Goal: Transaction & Acquisition: Obtain resource

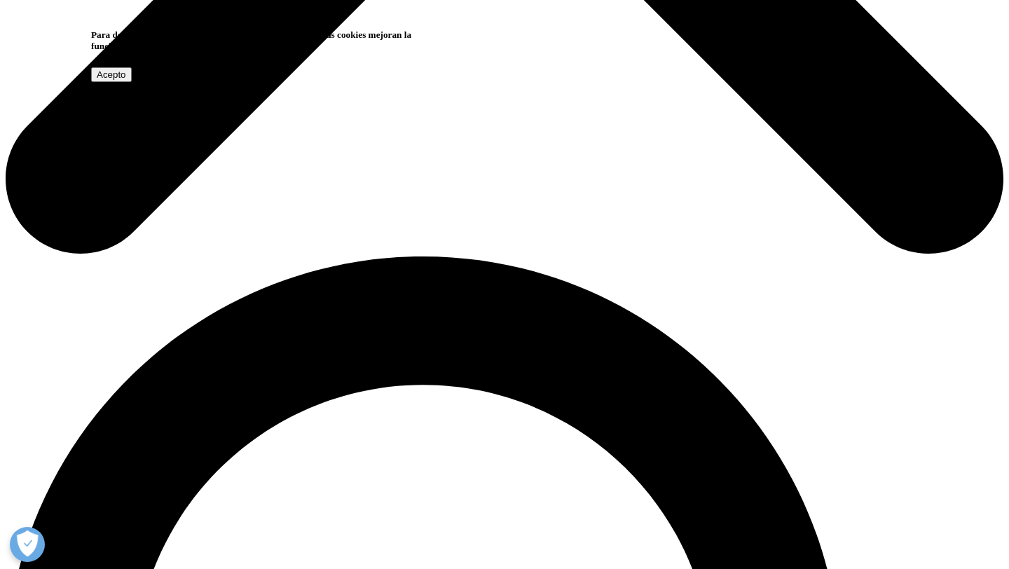
scroll to position [785, 0]
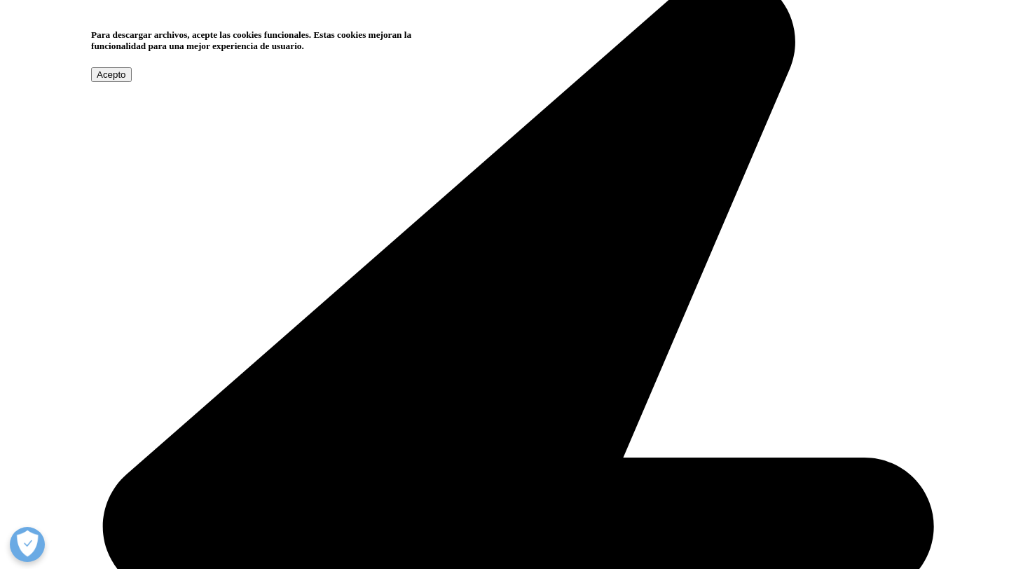
drag, startPoint x: 285, startPoint y: 135, endPoint x: 375, endPoint y: 169, distance: 96.5
click at [132, 82] on input "Acepto" at bounding box center [111, 74] width 41 height 15
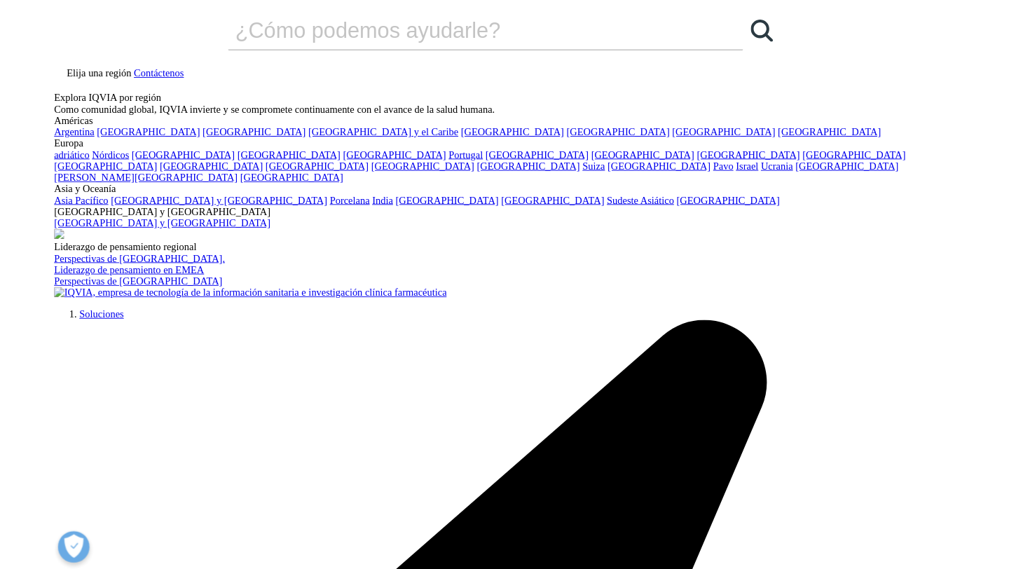
scroll to position [891, 340]
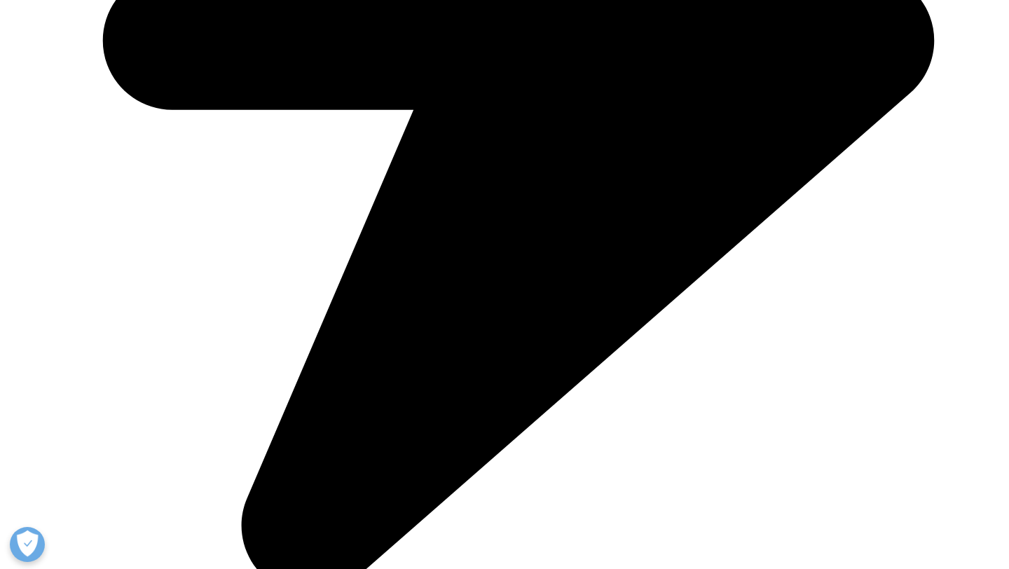
scroll to position [869, 0]
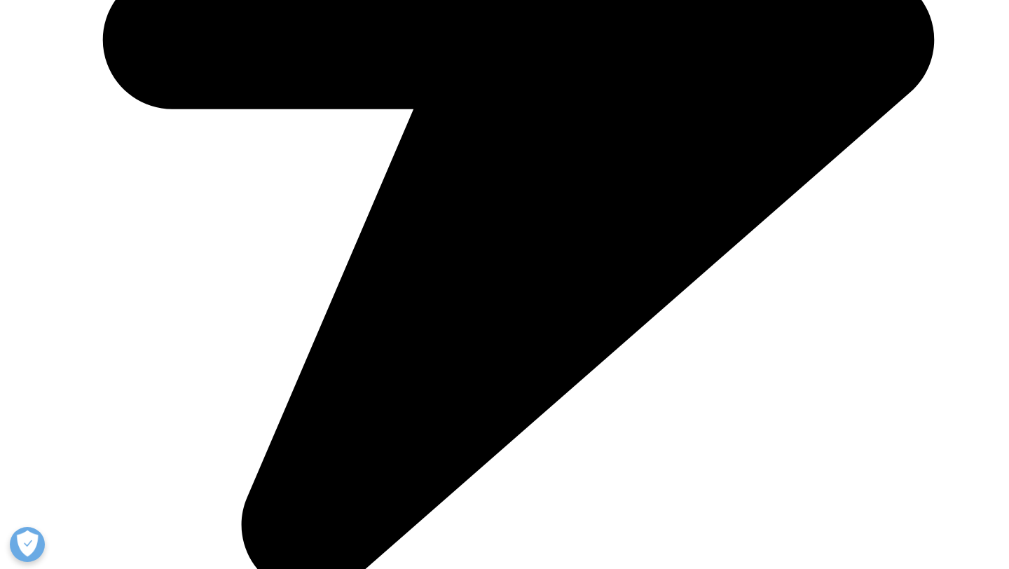
type input "[PERSON_NAME]"
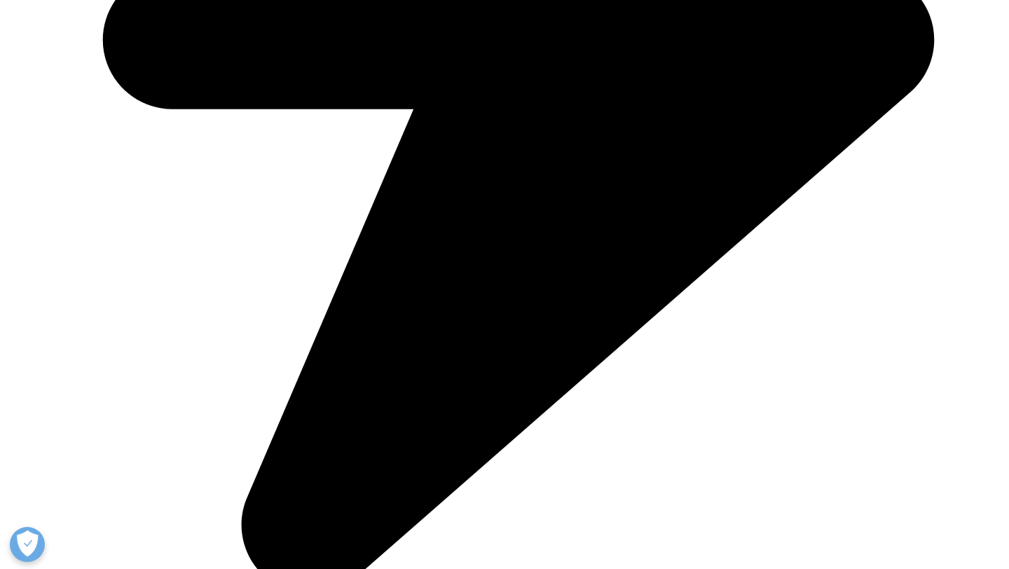
scroll to position [0, 20]
type input "[EMAIL_ADDRESS][DOMAIN_NAME]"
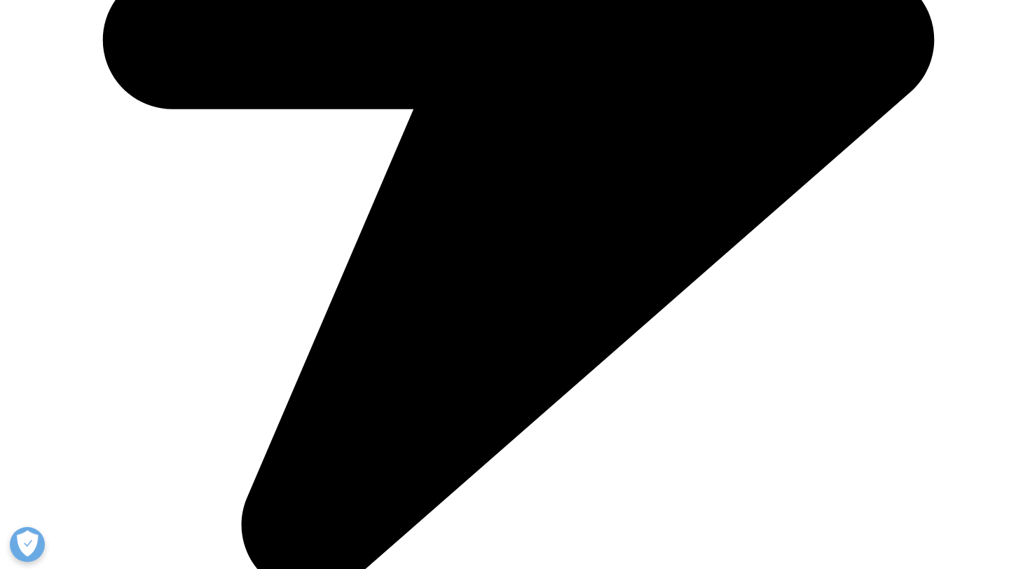
type input "Drofar"
select select "Argentina"
type input "Magister"
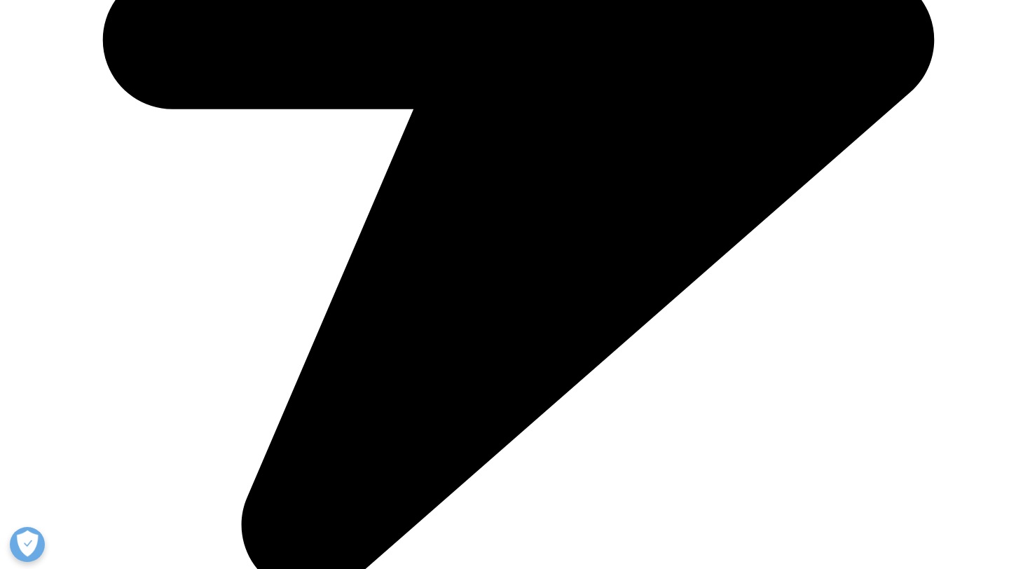
drag, startPoint x: 118, startPoint y: 384, endPoint x: 115, endPoint y: 398, distance: 14.5
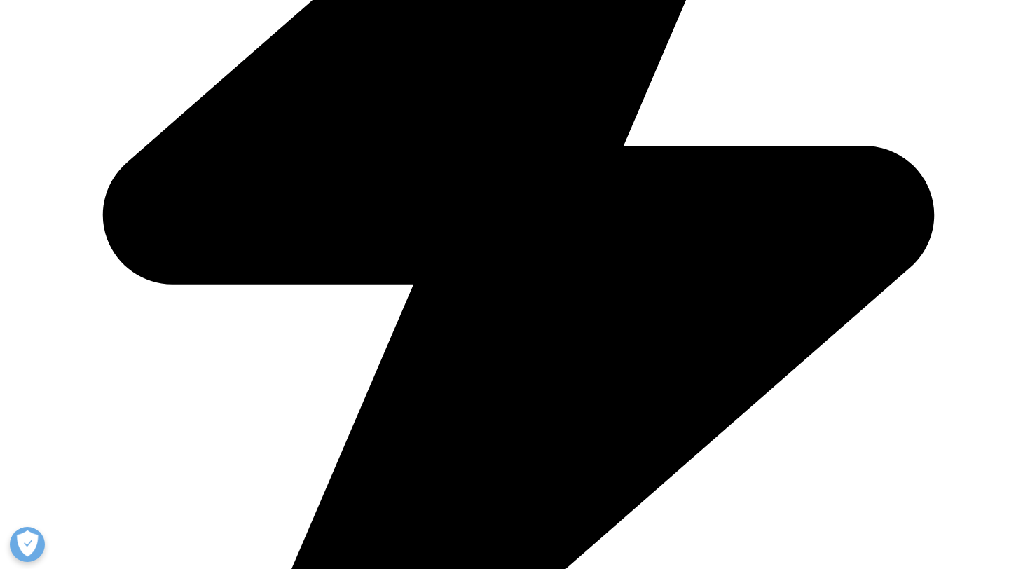
scroll to position [631, 827]
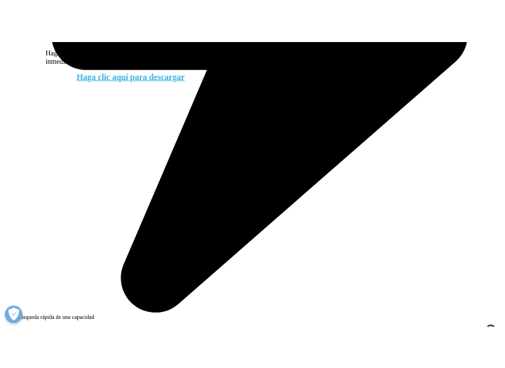
scroll to position [942, 0]
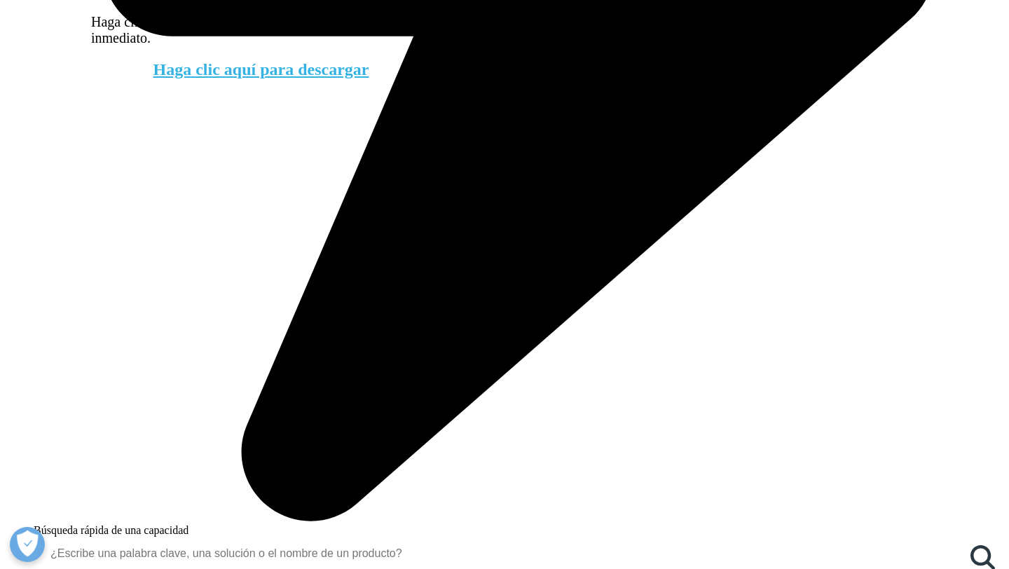
drag, startPoint x: 507, startPoint y: 102, endPoint x: 767, endPoint y: 403, distance: 397.6
copy div "Loremip dol sitamet: Co adipiscin elitseddoeiusm t inc ut laboreetdolo, m al en…"
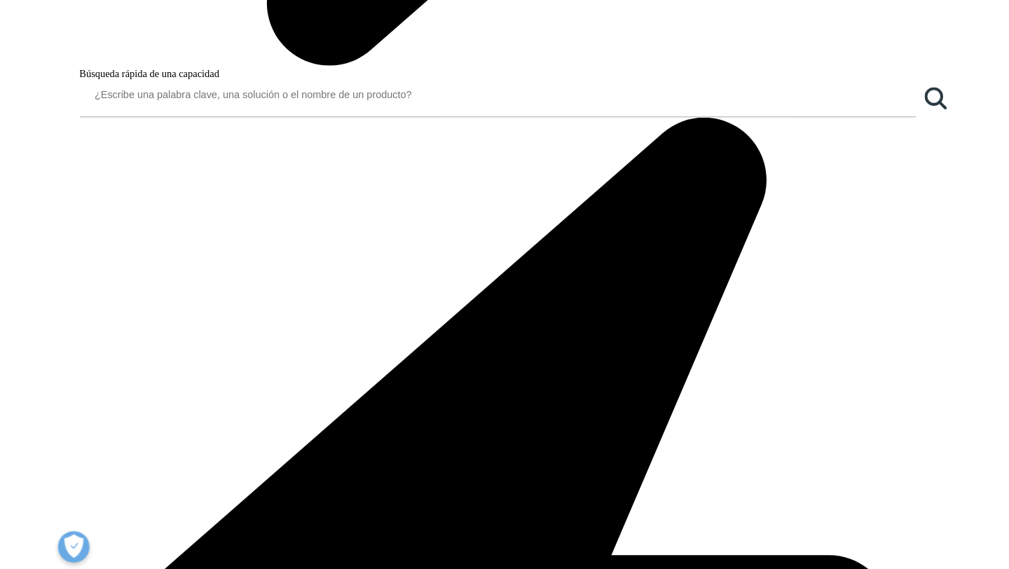
scroll to position [111, 347]
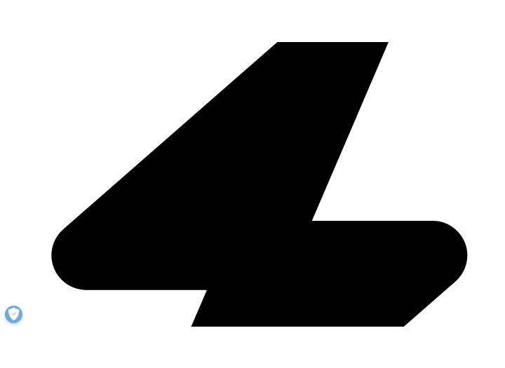
scroll to position [1699, 0]
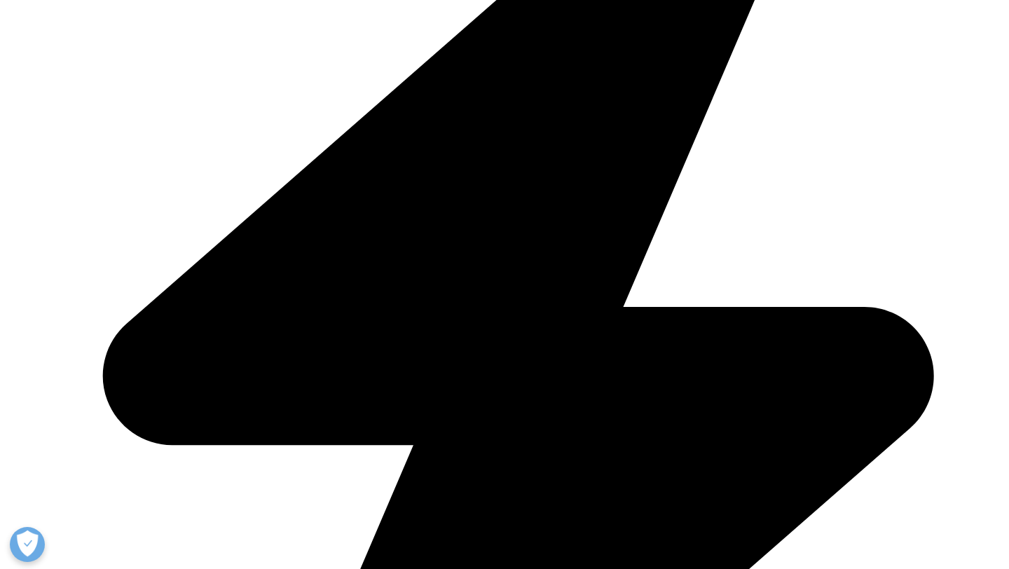
drag, startPoint x: 62, startPoint y: 421, endPoint x: 749, endPoint y: 338, distance: 692.0
copy div "Lo ips dolorsi ametc adip el sed doeiusm t incid utlabor et dolor ma 192 aliqua…"
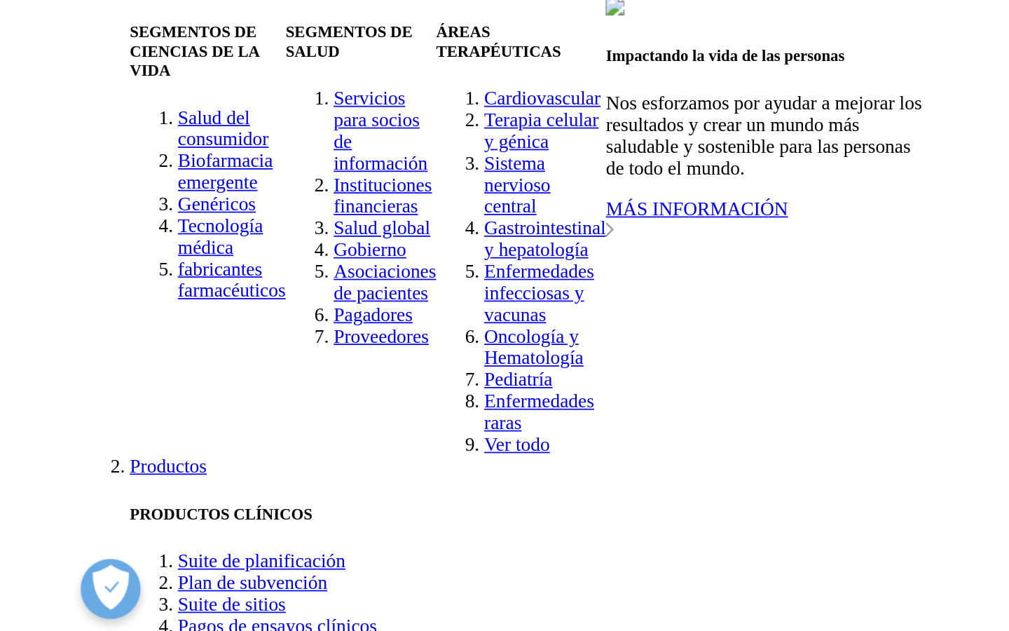
scroll to position [1701, 0]
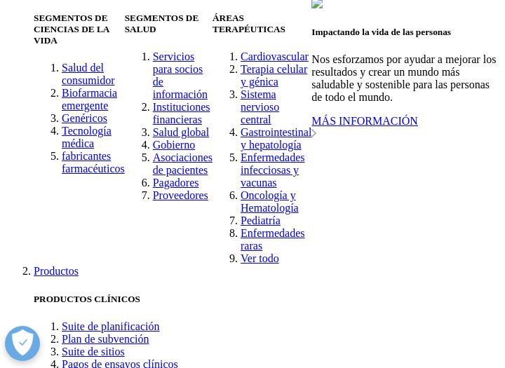
copy div "Lo ips dolorsi ametc adip el sed doeiusm t incid utlabor et dolor ma 192 aliqua…"
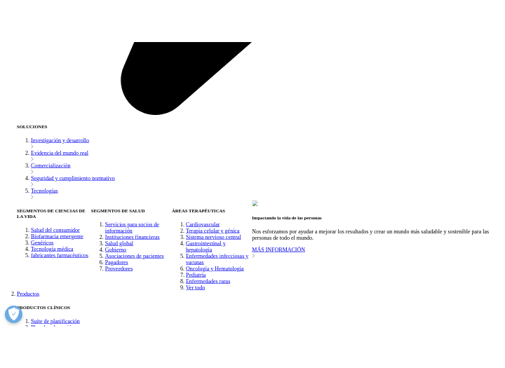
scroll to position [2486, 0]
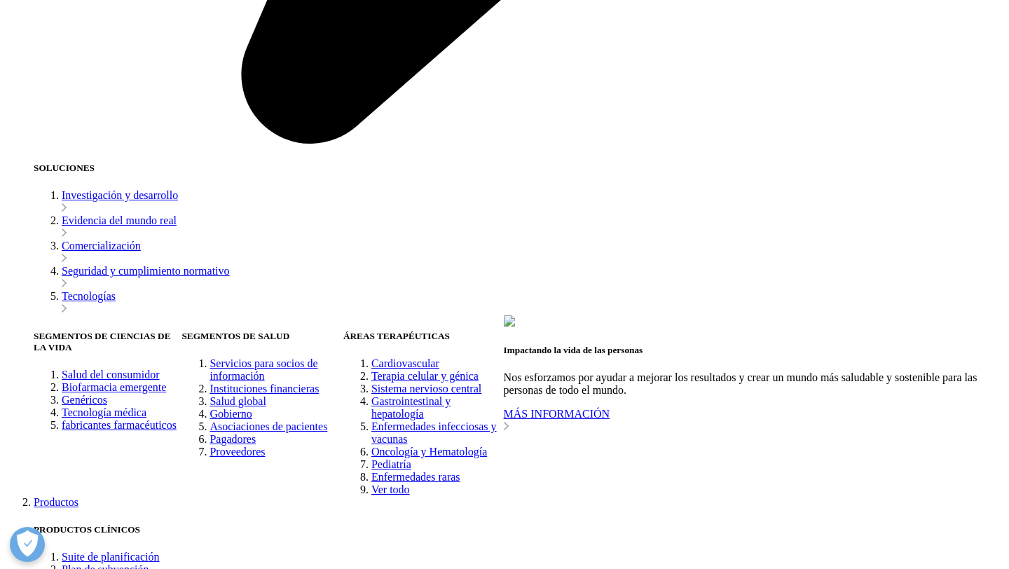
drag, startPoint x: 90, startPoint y: 69, endPoint x: 461, endPoint y: 233, distance: 405.2
copy div "El uso de medicamentos per cápita varía según la región: en [GEOGRAPHIC_DATA] y…"
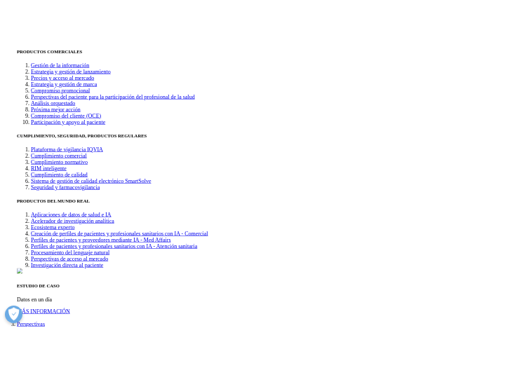
scroll to position [3187, 0]
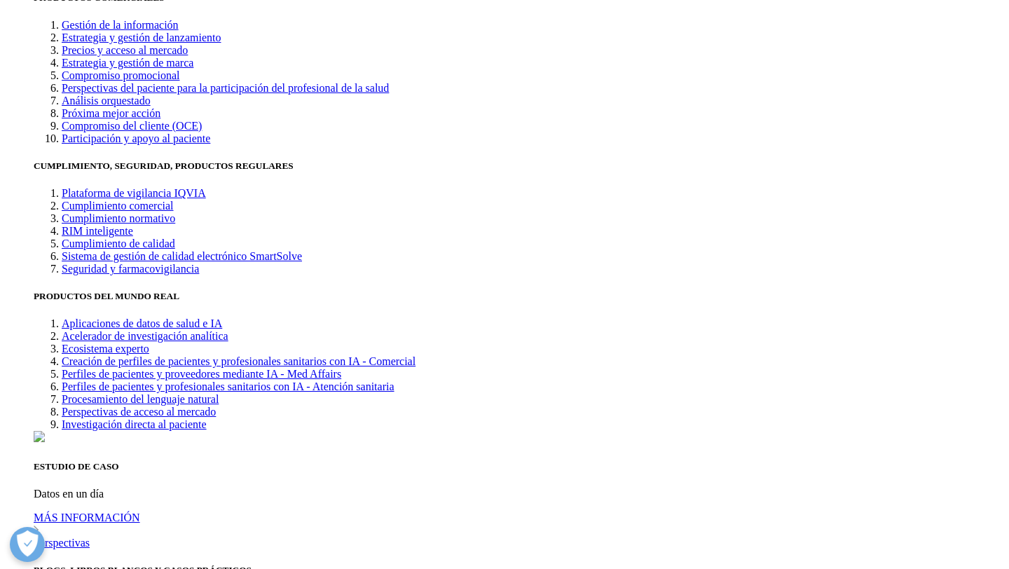
drag, startPoint x: 90, startPoint y: 100, endPoint x: 526, endPoint y: 274, distance: 469.4
copy div "El crecimiento global seguirá siendo impulsado por marcas nuevas y existentes e…"
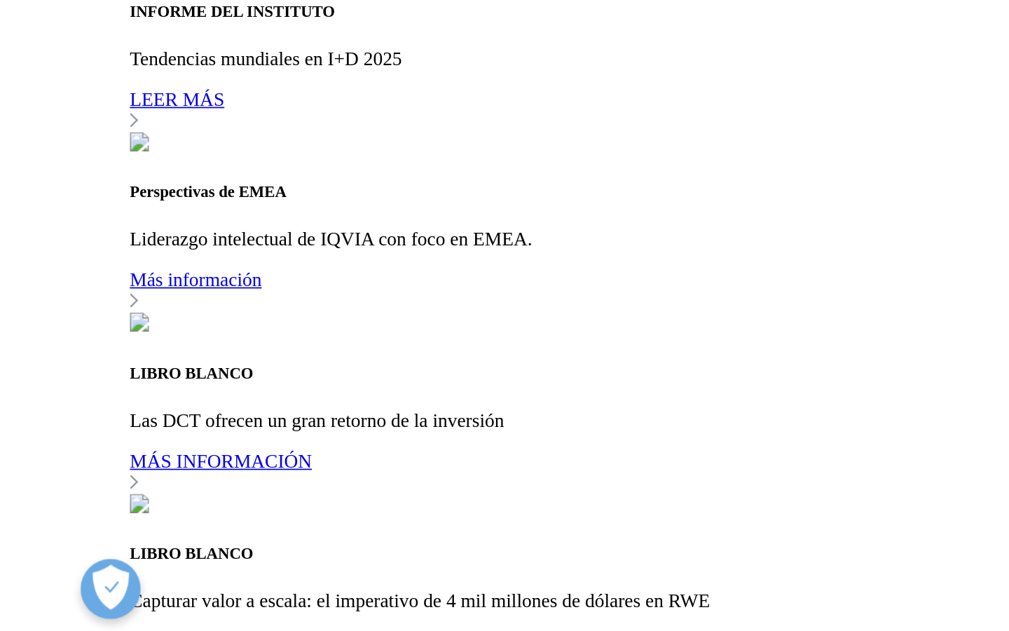
scroll to position [111, 484]
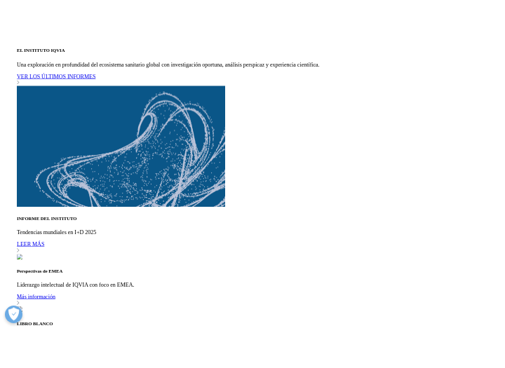
scroll to position [3831, 0]
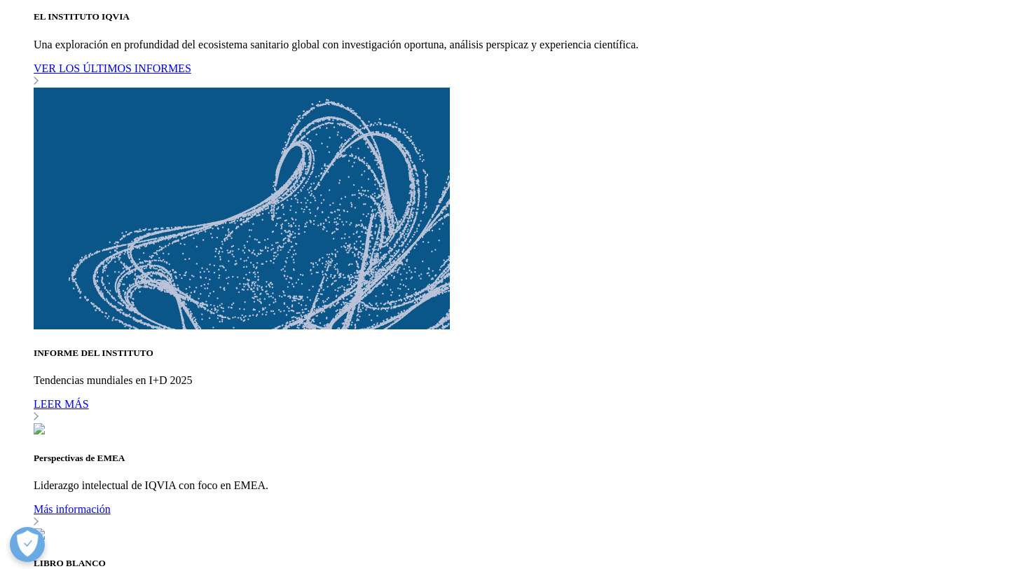
drag, startPoint x: 90, startPoint y: 77, endPoint x: 423, endPoint y: 241, distance: 371.8
copy div "Lo ipsumdolors ame conse a eli seddoei tempor incididunt utlaboreetd magna al e…"
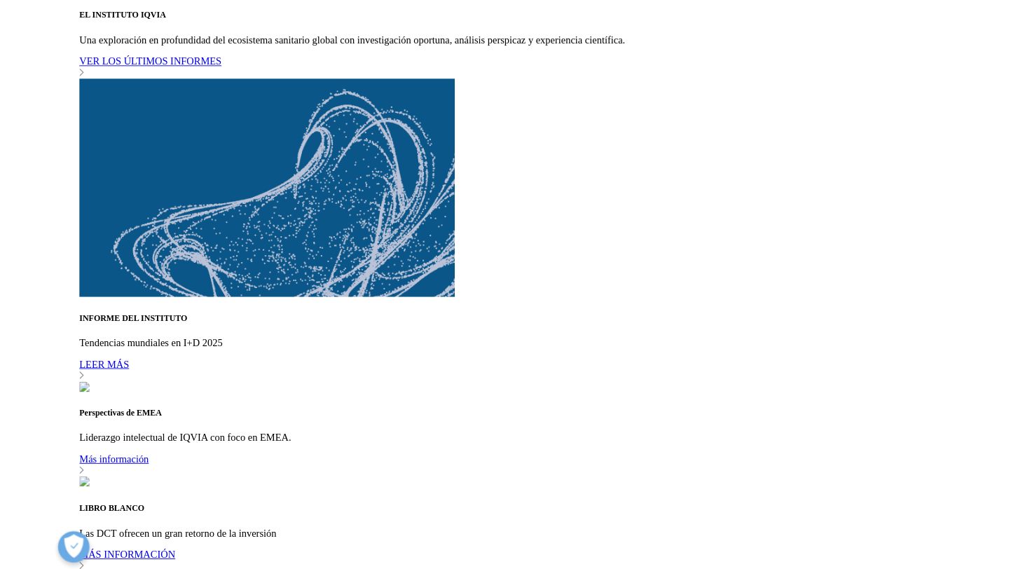
scroll to position [104, 340]
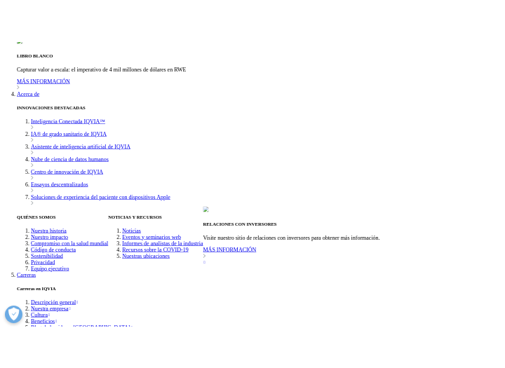
scroll to position [4476, 0]
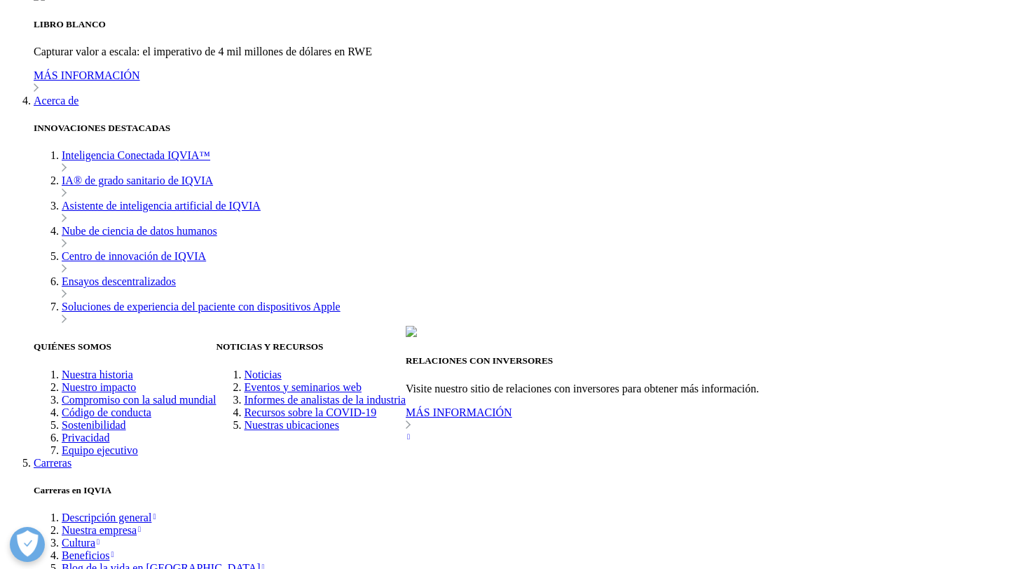
drag, startPoint x: 825, startPoint y: 326, endPoint x: 589, endPoint y: 307, distance: 237.0
copy div "La oncología y la obesidad liderarán el crecimiento hasta 2029, mientras que la…"
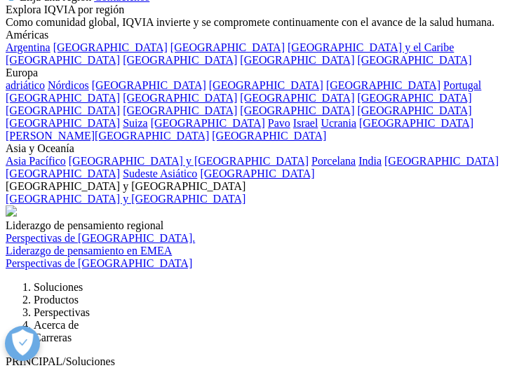
scroll to position [111, 484]
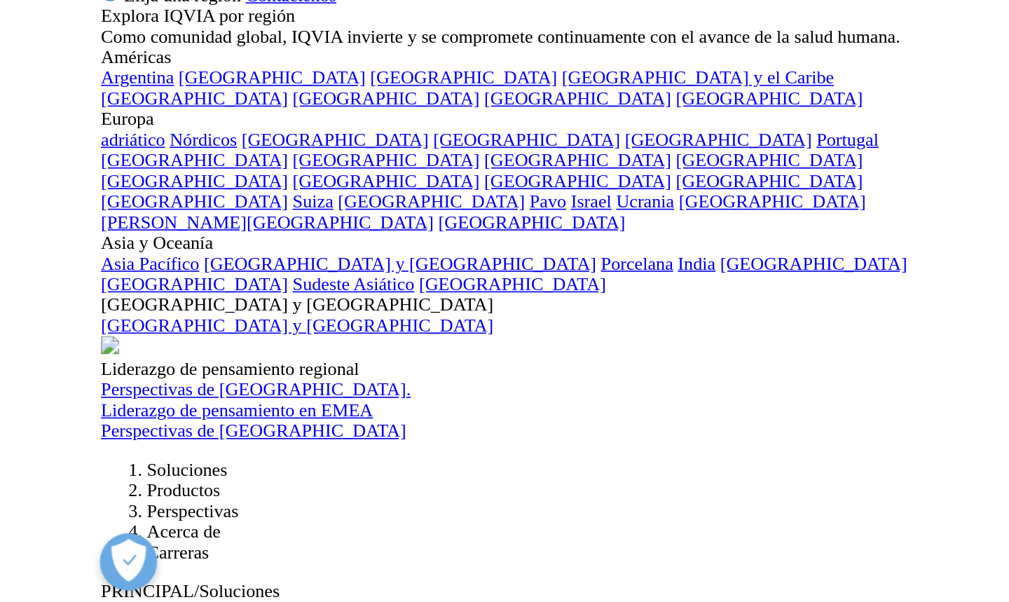
scroll to position [4436, 0]
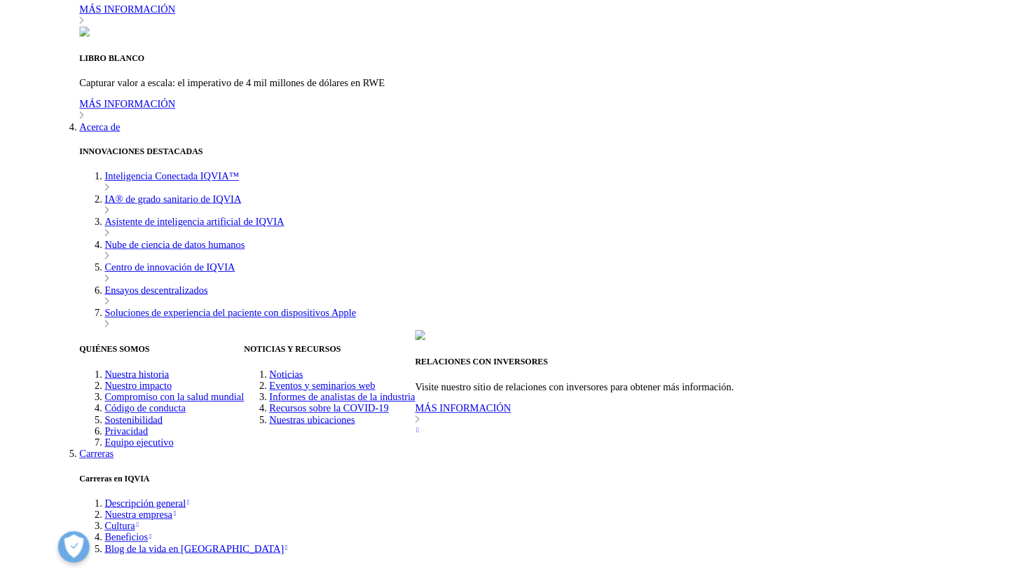
scroll to position [111, 347]
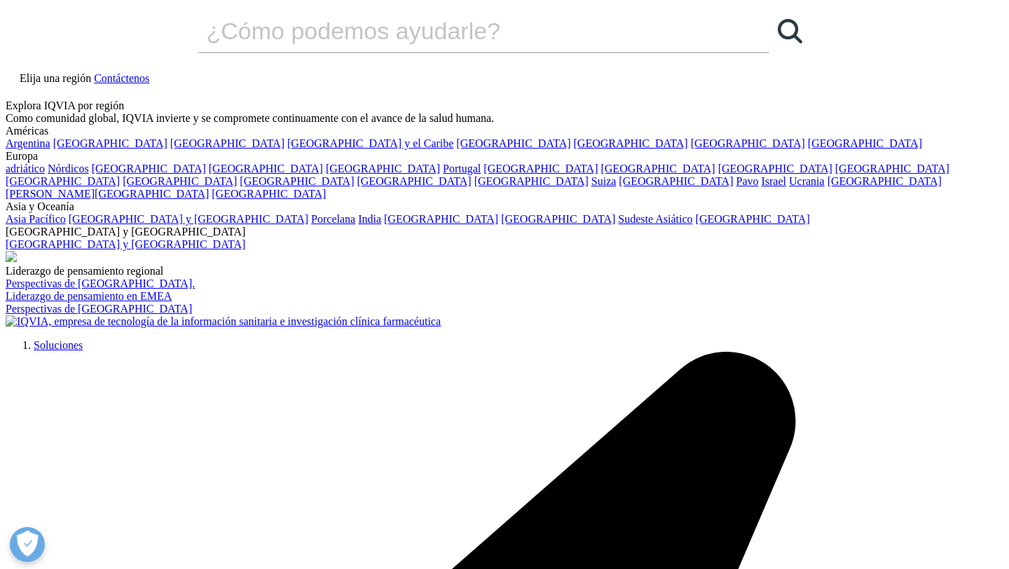
scroll to position [4, 0]
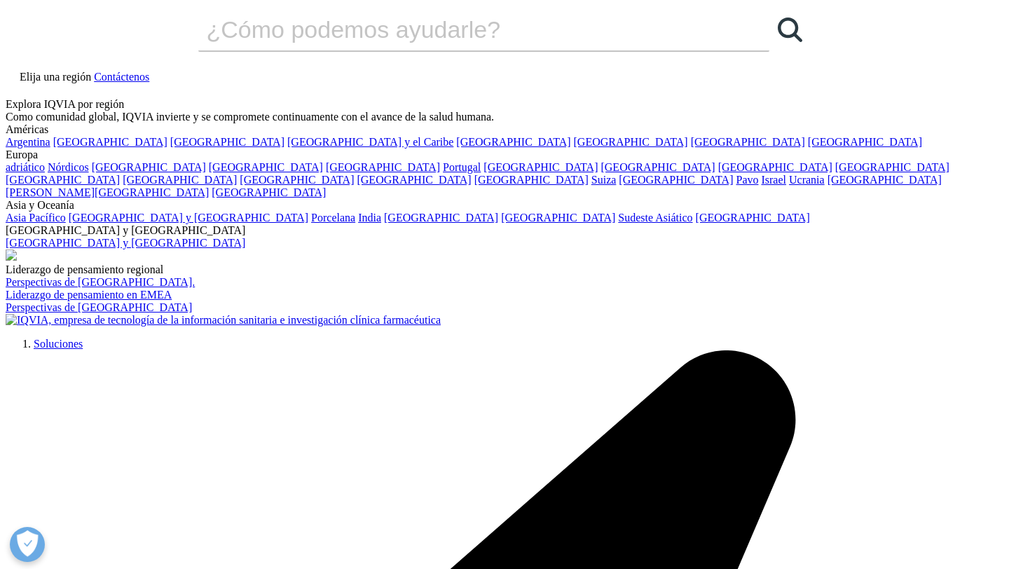
click at [94, 71] on link "Elija una región" at bounding box center [50, 77] width 88 height 12
click at [50, 148] on font "Argentina" at bounding box center [28, 142] width 45 height 12
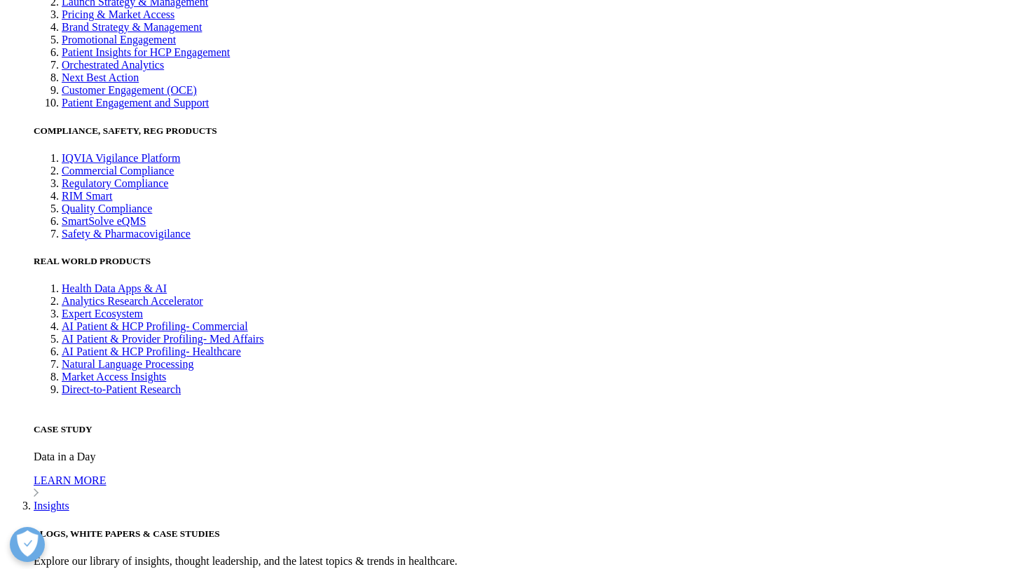
scroll to position [3028, 0]
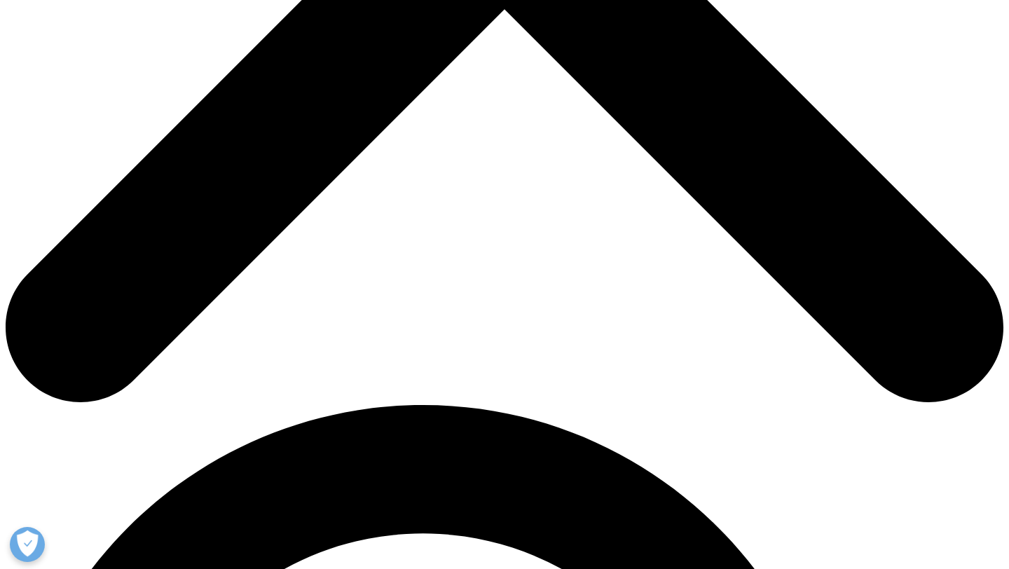
scroll to position [617, 0]
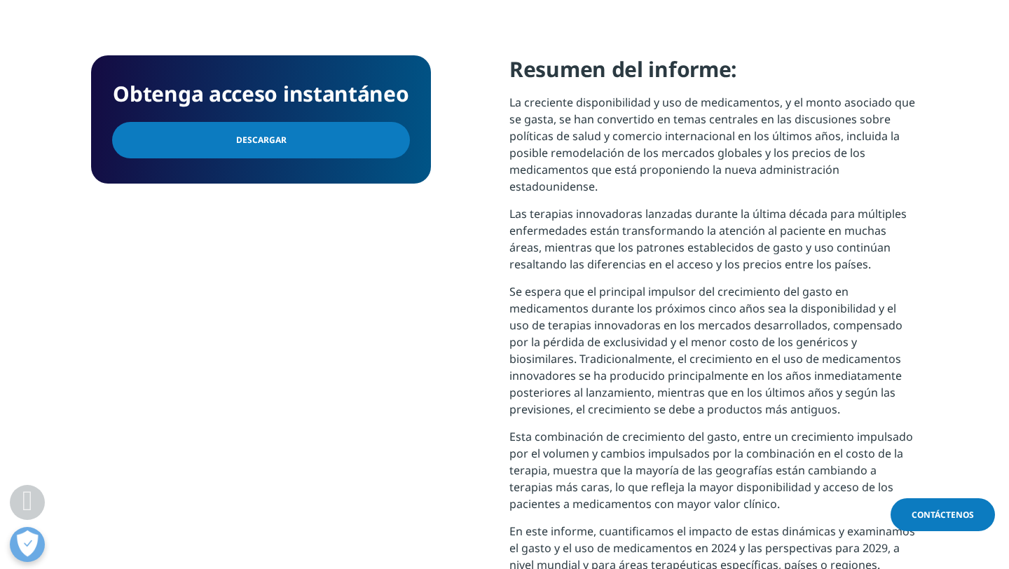
click at [332, 141] on link "Descargar" at bounding box center [261, 140] width 298 height 36
